Goal: Find specific page/section: Find specific page/section

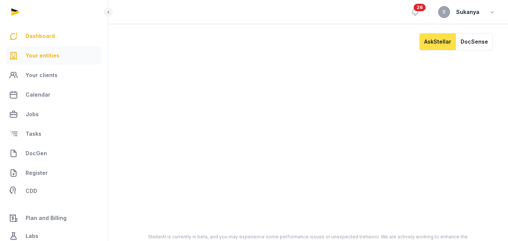
click at [62, 56] on link "Your entities" at bounding box center [54, 56] width 96 height 18
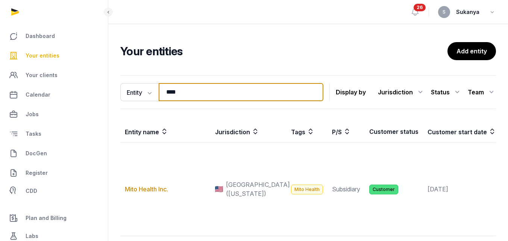
click at [191, 98] on input "****" at bounding box center [241, 92] width 165 height 18
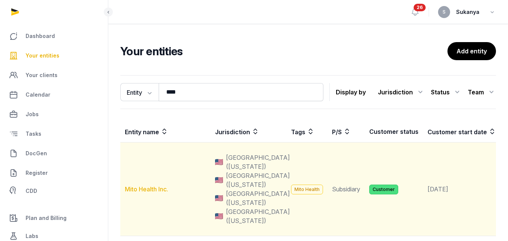
click at [150, 193] on link "Mito Health Inc." at bounding box center [146, 189] width 43 height 8
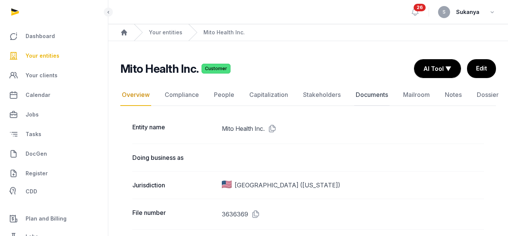
click at [362, 100] on link "Documents" at bounding box center [371, 95] width 35 height 22
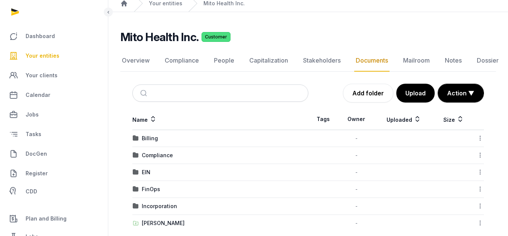
scroll to position [40, 0]
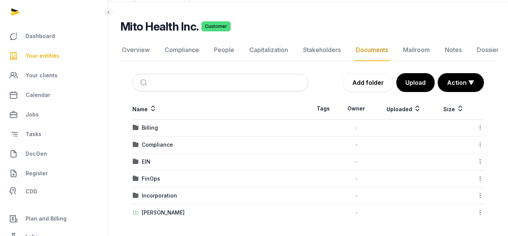
click at [163, 181] on div "FinOps" at bounding box center [220, 179] width 175 height 8
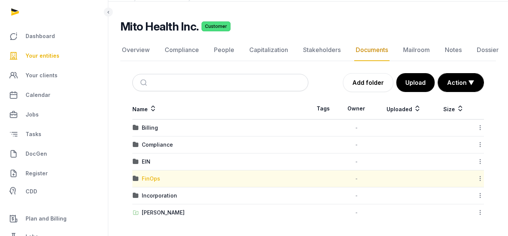
click at [155, 178] on div "FinOps" at bounding box center [151, 179] width 18 height 8
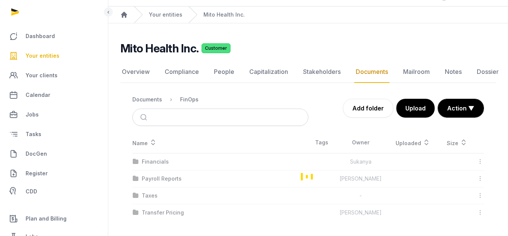
scroll to position [18, 0]
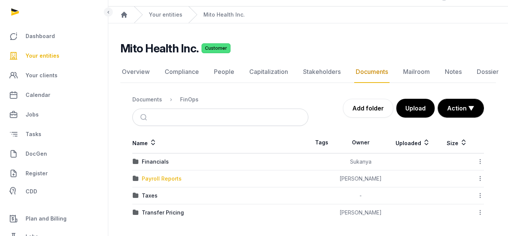
click at [171, 177] on div "Payroll Reports" at bounding box center [162, 179] width 40 height 8
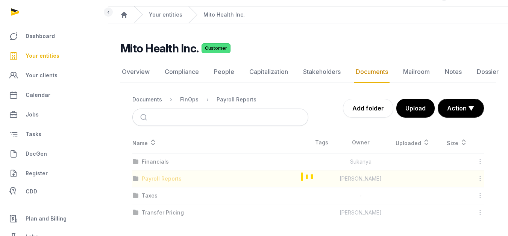
scroll to position [6, 0]
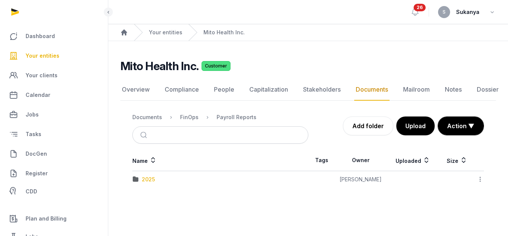
click at [146, 175] on div "2025" at bounding box center [148, 179] width 13 height 8
